Goal: Navigation & Orientation: Find specific page/section

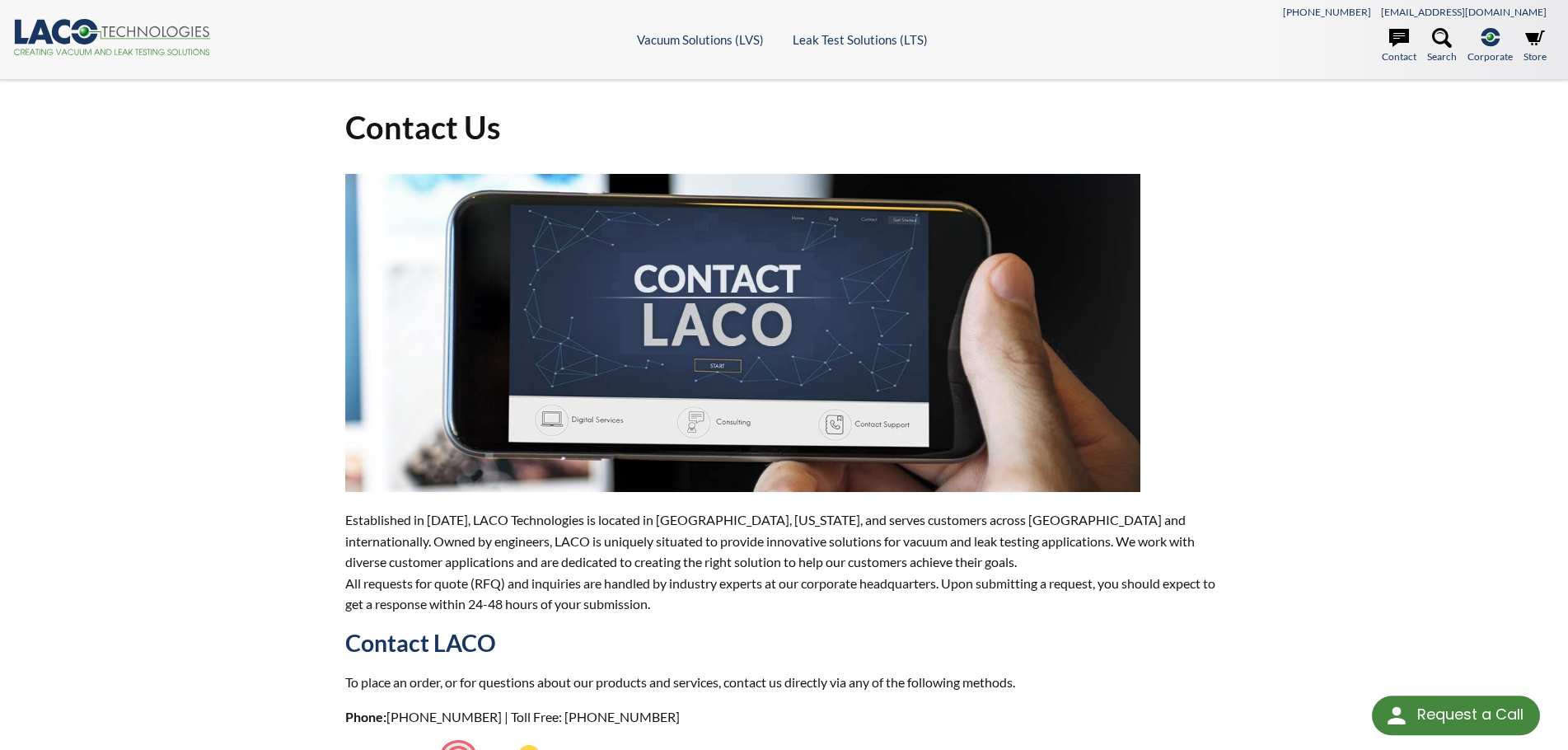
select select "Language Translate Widget"
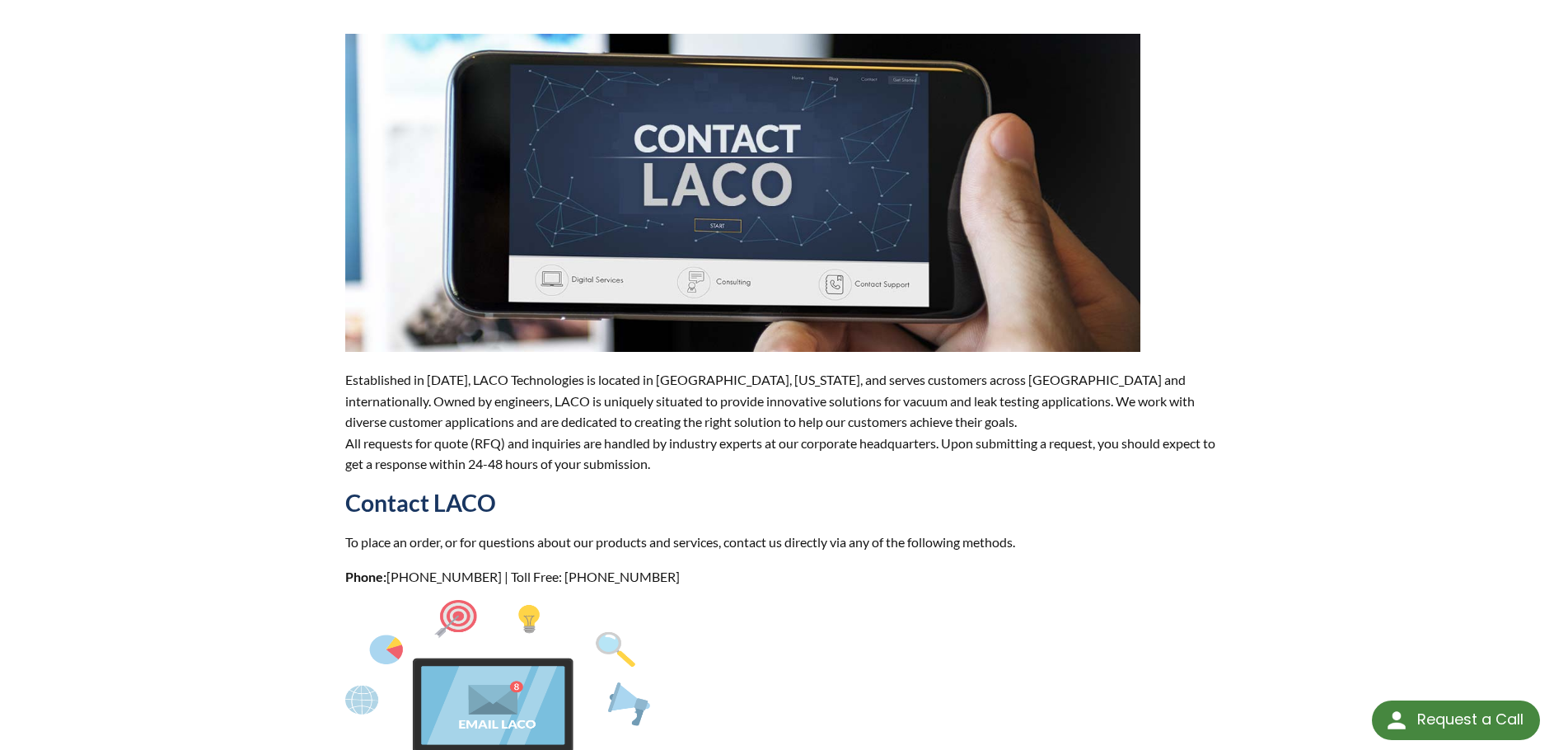
scroll to position [169, 0]
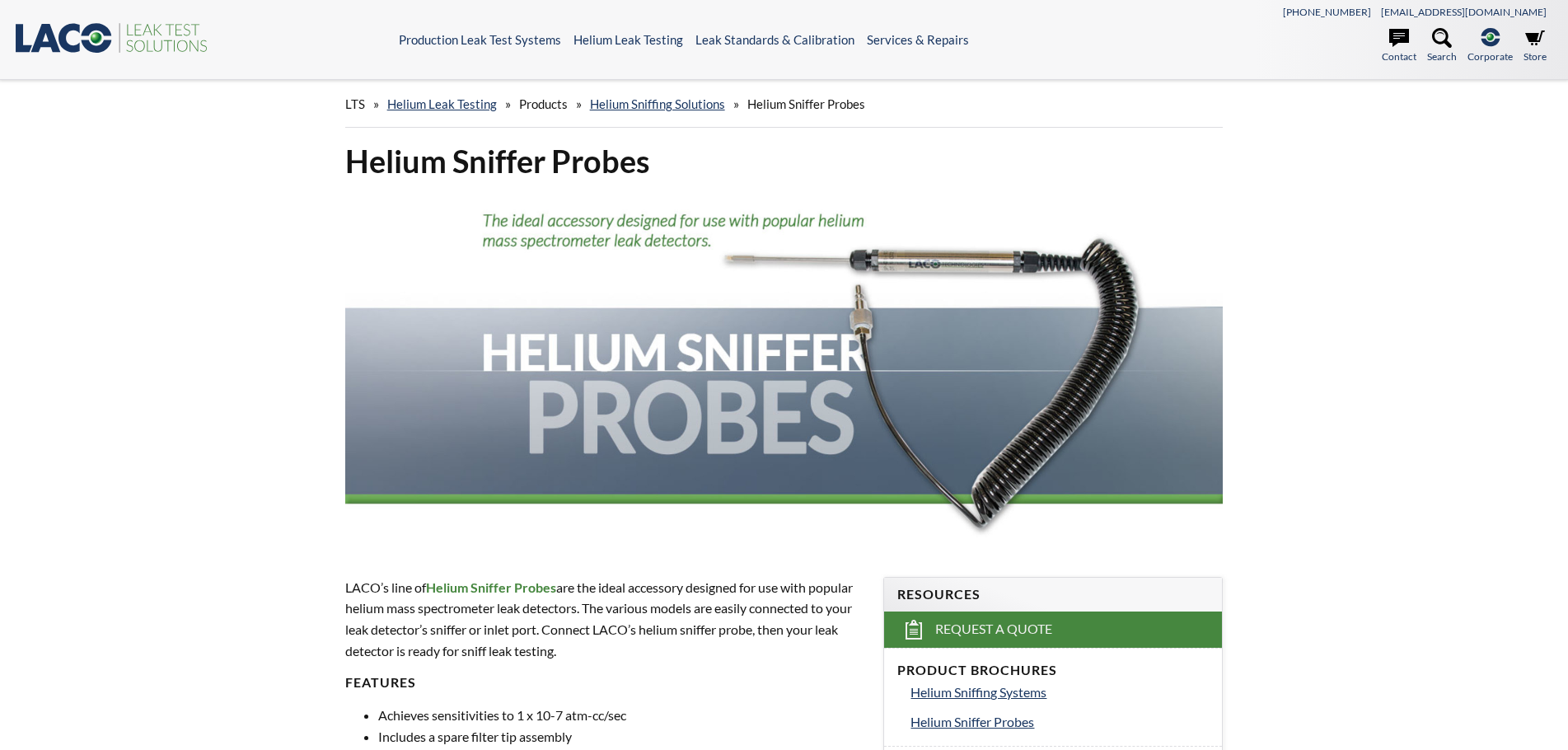
select select "Language Translate Widget"
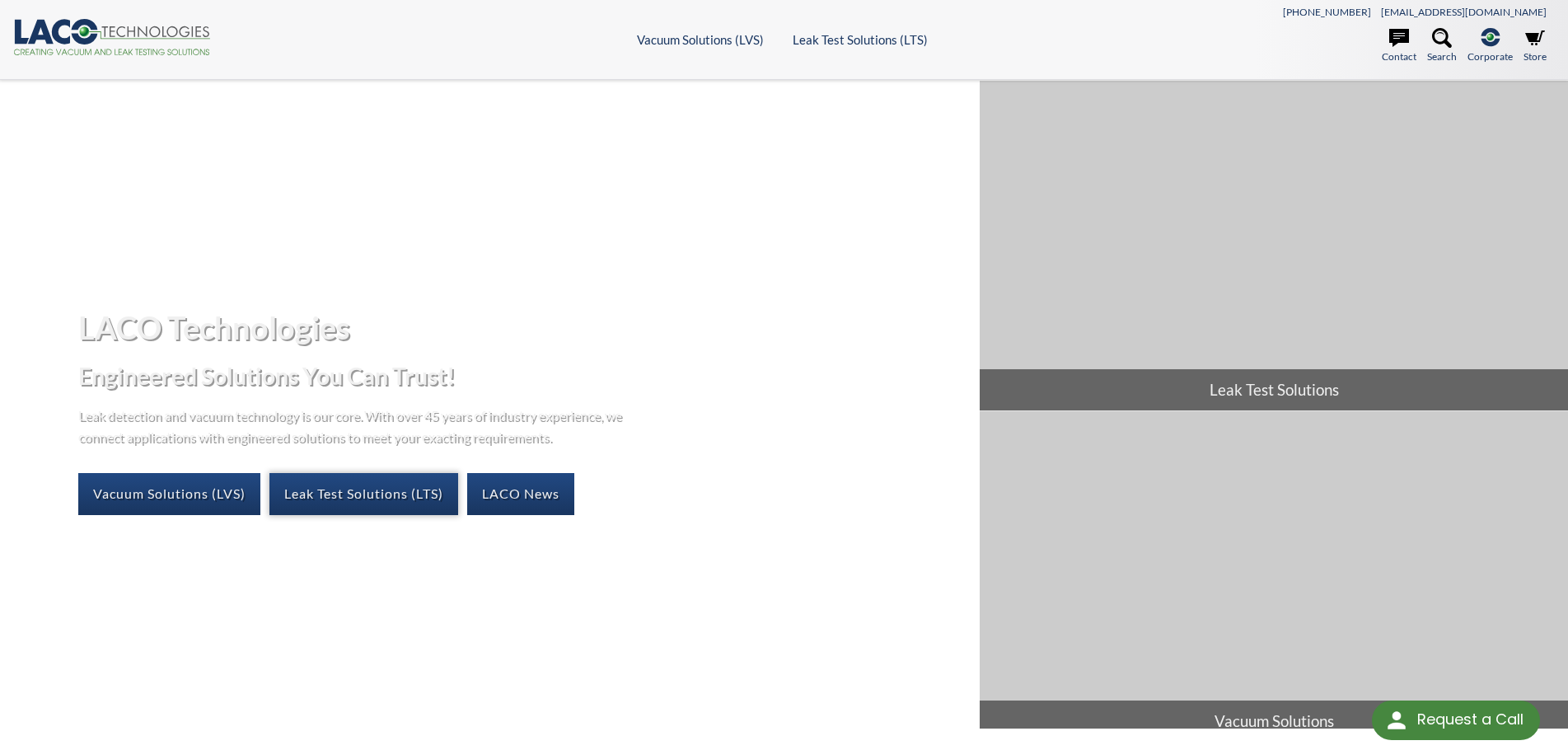
click at [350, 490] on link "Leak Test Solutions (LTS)" at bounding box center [363, 494] width 189 height 41
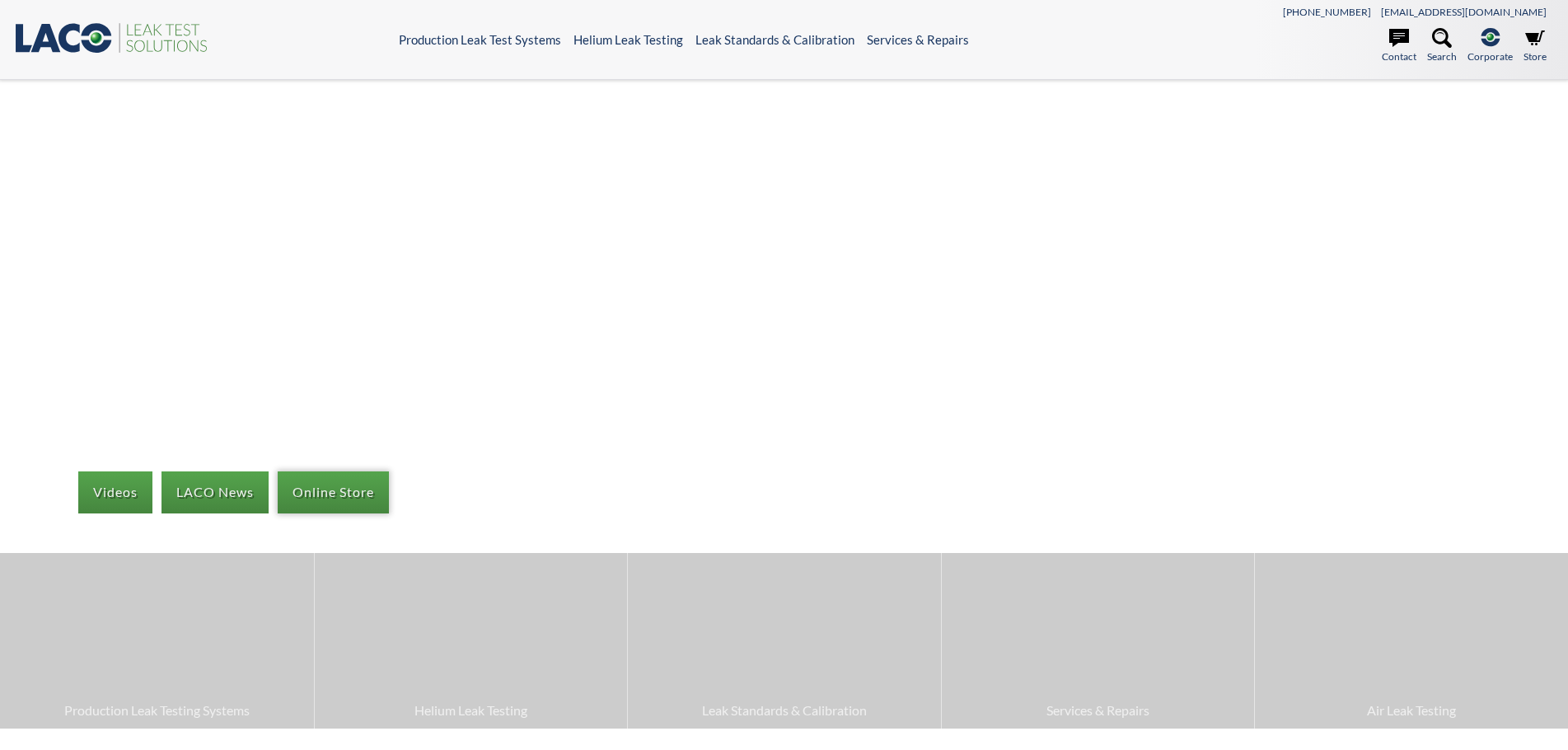
select select "Language Translate Widget"
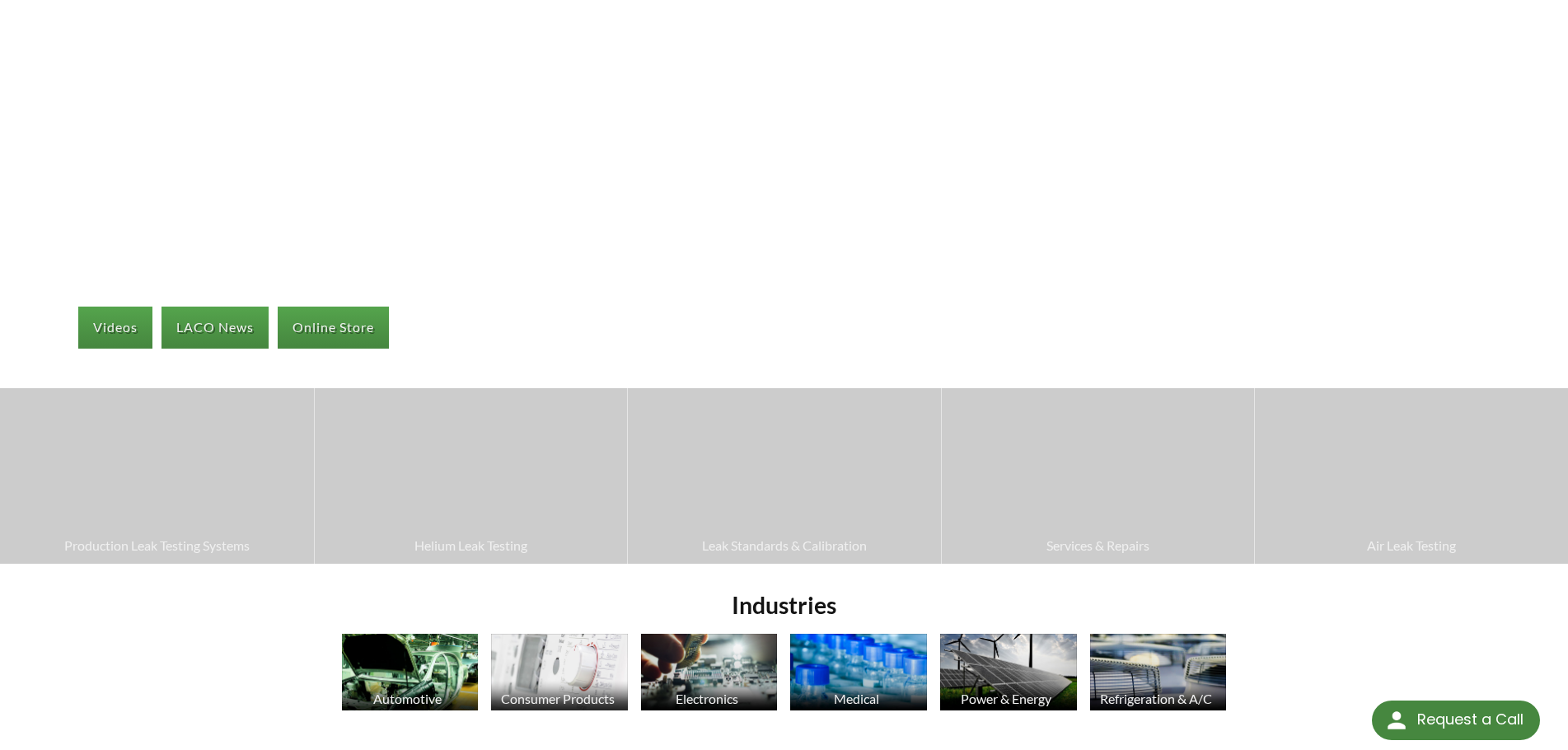
scroll to position [247, 0]
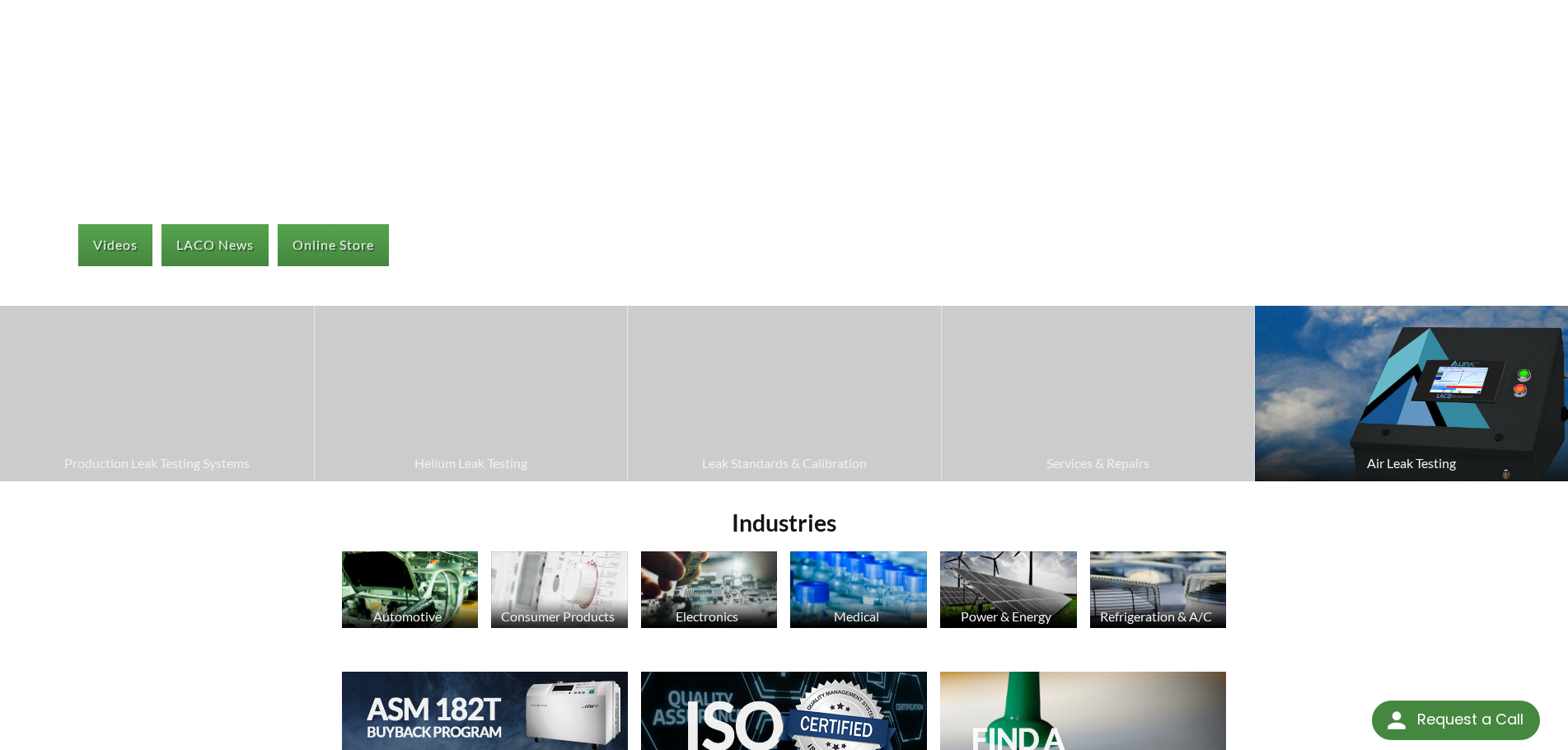
click at [1373, 413] on img at bounding box center [1411, 394] width 313 height 175
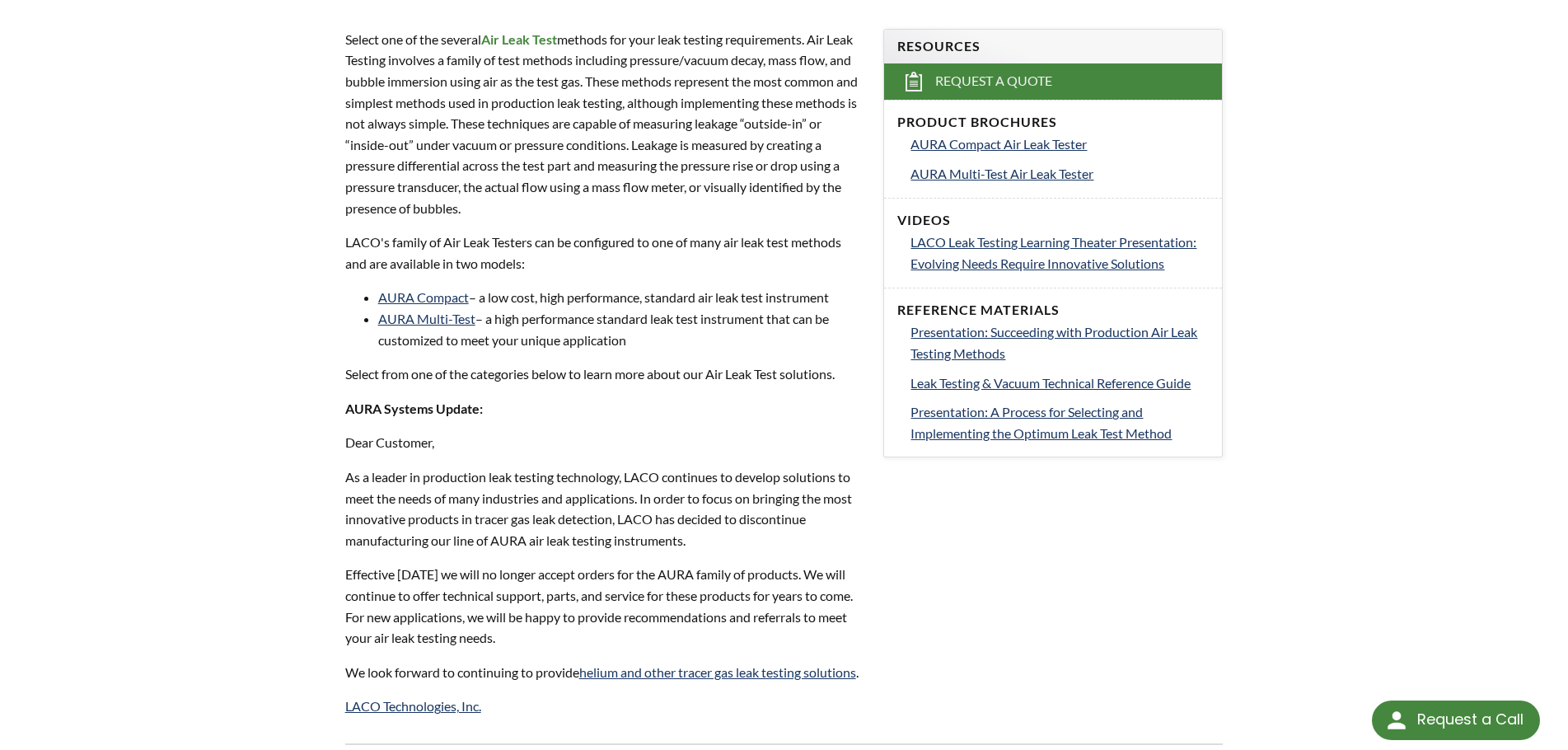
scroll to position [577, 0]
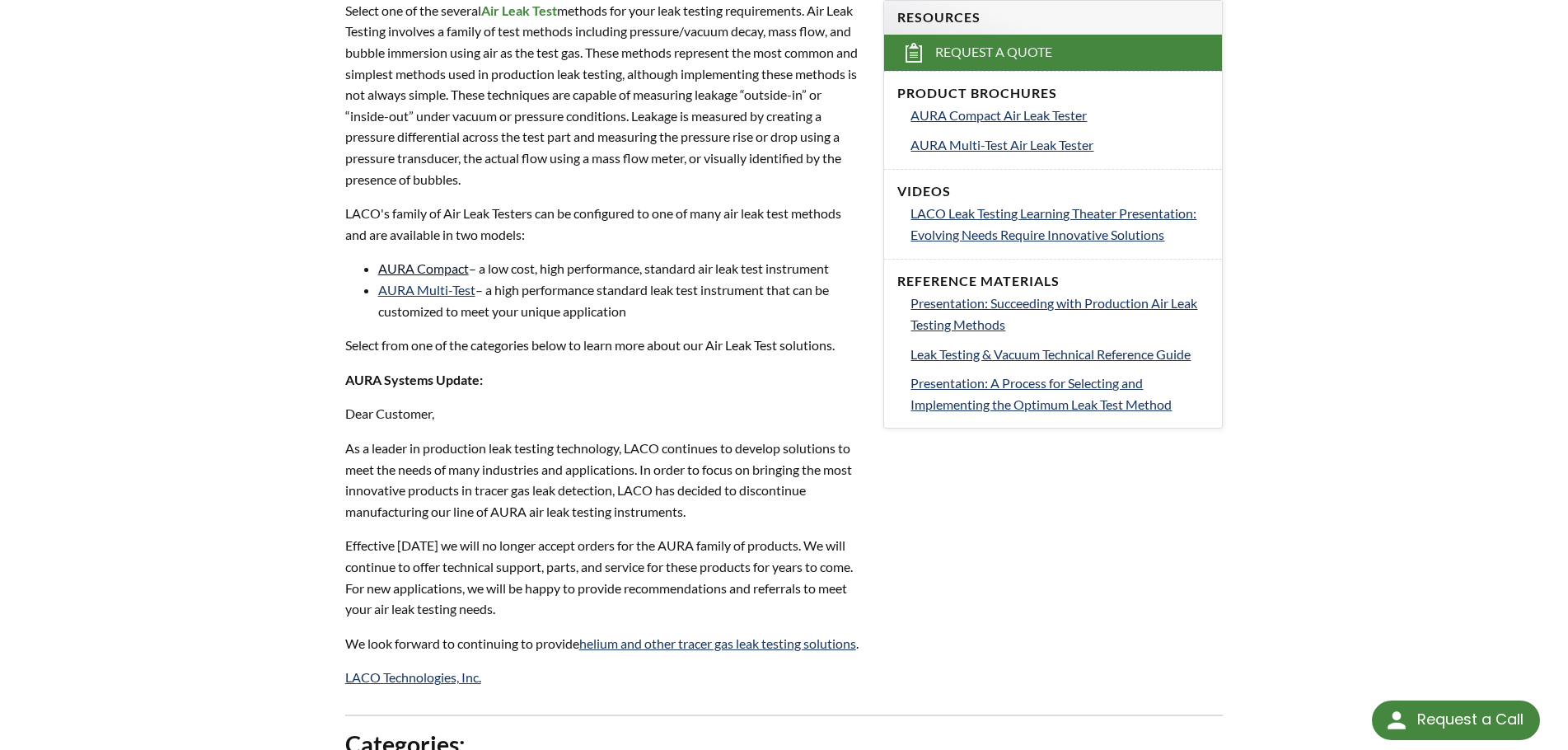
click at [428, 268] on link "AURA Compact" at bounding box center [423, 268] width 90 height 16
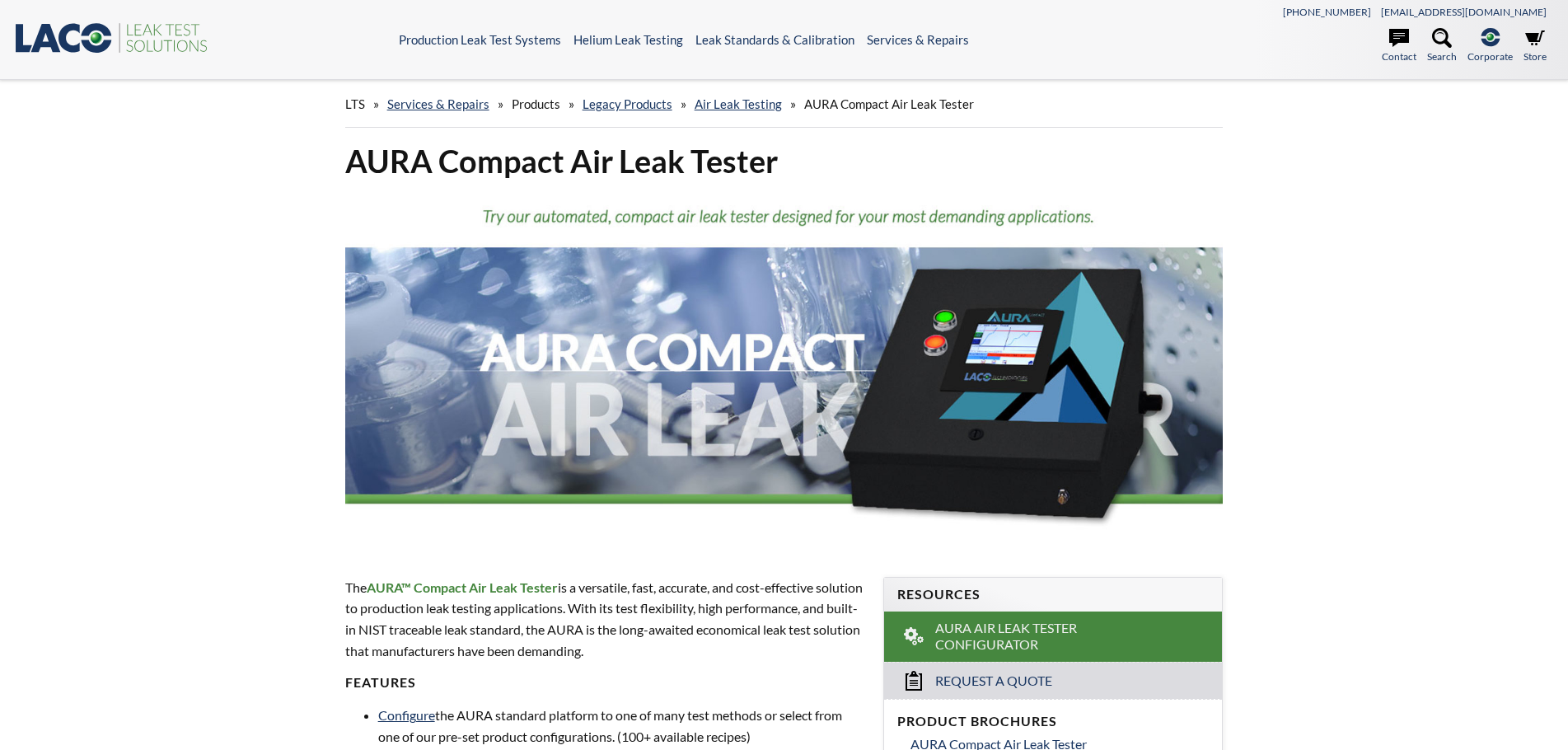
select select "Language Translate Widget"
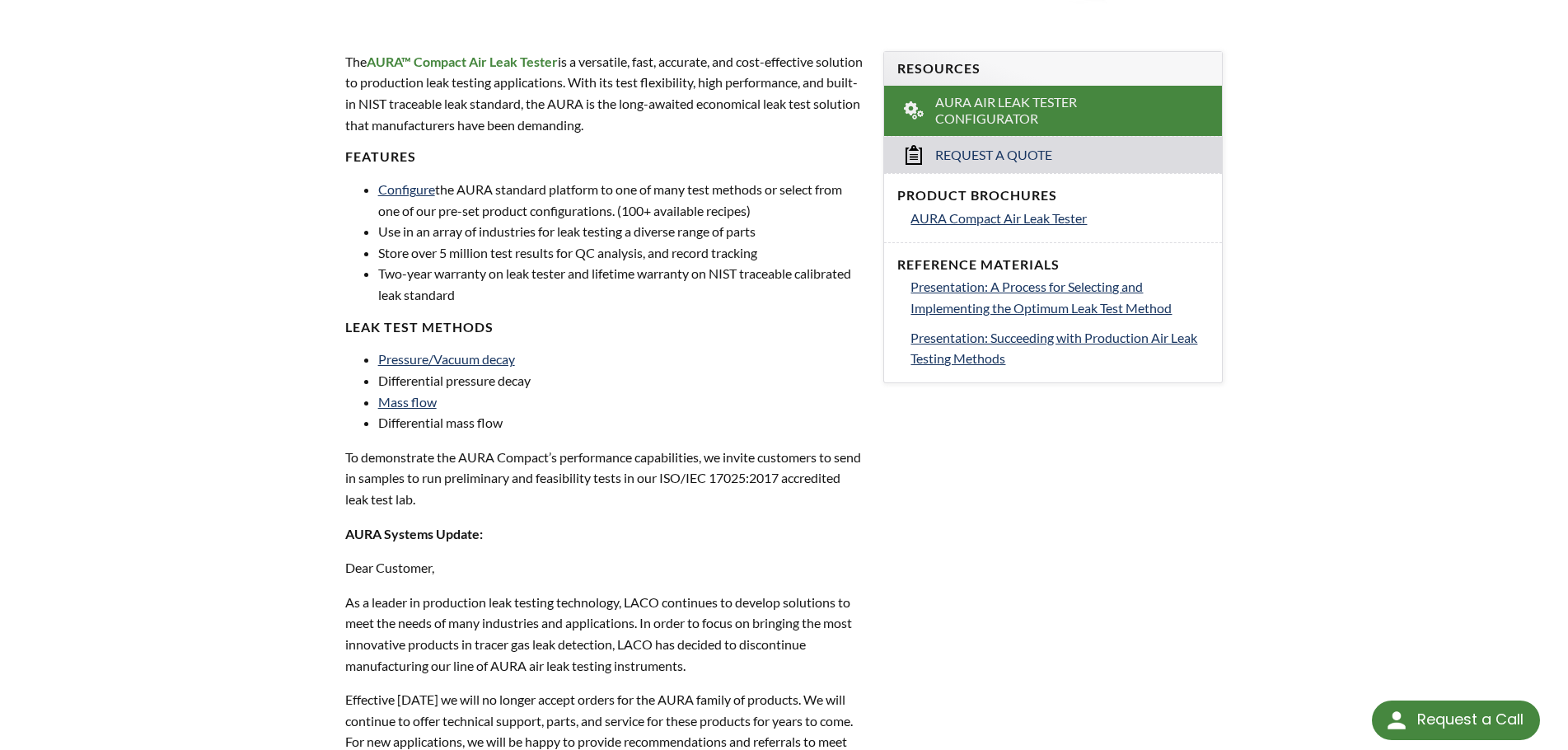
scroll to position [577, 0]
